Goal: Check status: Check status

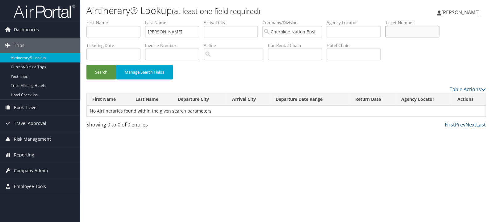
click at [426, 34] on input "text" at bounding box center [412, 31] width 54 height 11
paste input "0067310617802"
type input "0067310617802"
drag, startPoint x: 136, startPoint y: 31, endPoint x: 111, endPoint y: 30, distance: 25.0
click at [145, 30] on input "[PERSON_NAME]" at bounding box center [172, 31] width 54 height 11
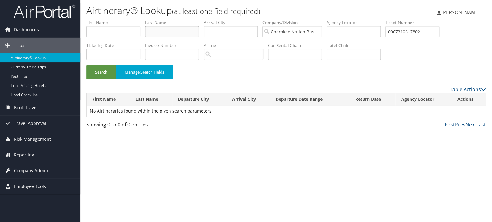
click at [86, 65] on button "Search" at bounding box center [101, 72] width 30 height 15
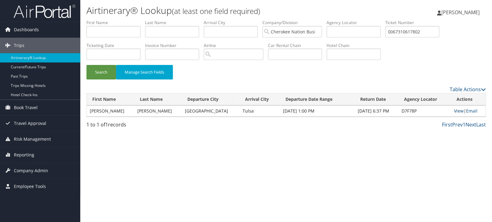
click at [458, 110] on link "View" at bounding box center [459, 111] width 10 height 6
click at [414, 35] on input "0067310617802" at bounding box center [412, 31] width 54 height 11
paste input "89008977090051"
type input "8900897709005"
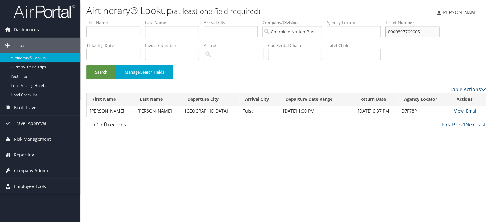
click at [86, 65] on button "Search" at bounding box center [101, 72] width 30 height 15
click at [458, 110] on link "View" at bounding box center [459, 111] width 10 height 6
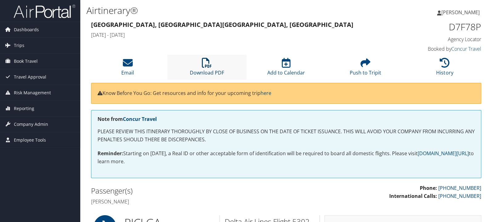
click at [207, 65] on icon at bounding box center [207, 63] width 10 height 10
click at [206, 67] on icon at bounding box center [207, 63] width 10 height 10
